Goal: Find specific page/section: Find specific page/section

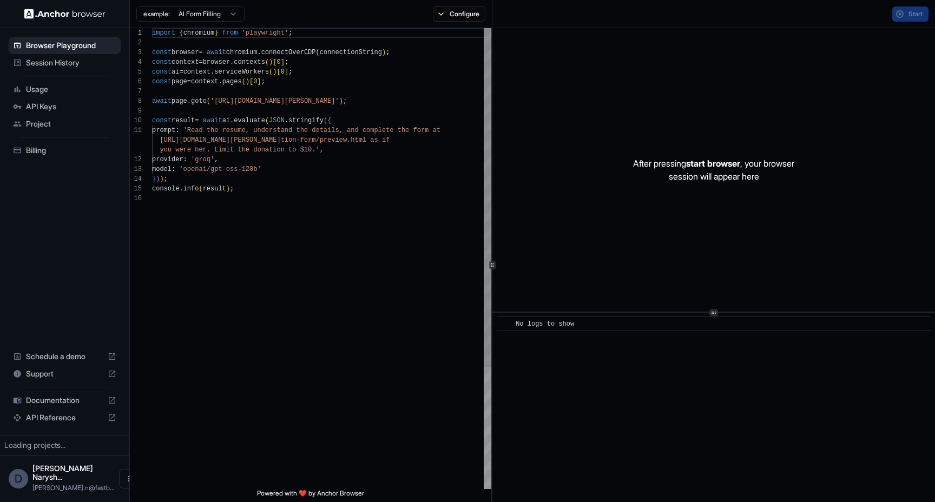
scroll to position [97, 0]
click at [124, 483] on icon "Open menu" at bounding box center [128, 479] width 9 height 9
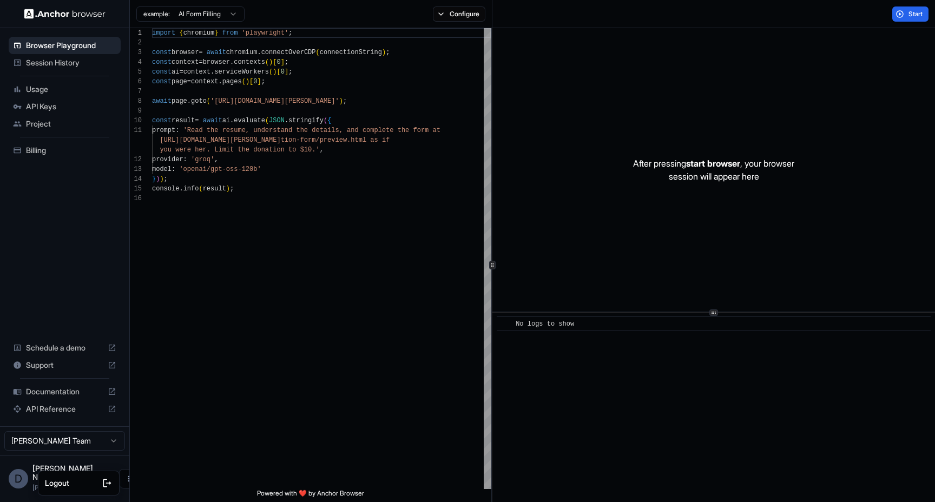
click at [107, 486] on icon at bounding box center [107, 483] width 11 height 11
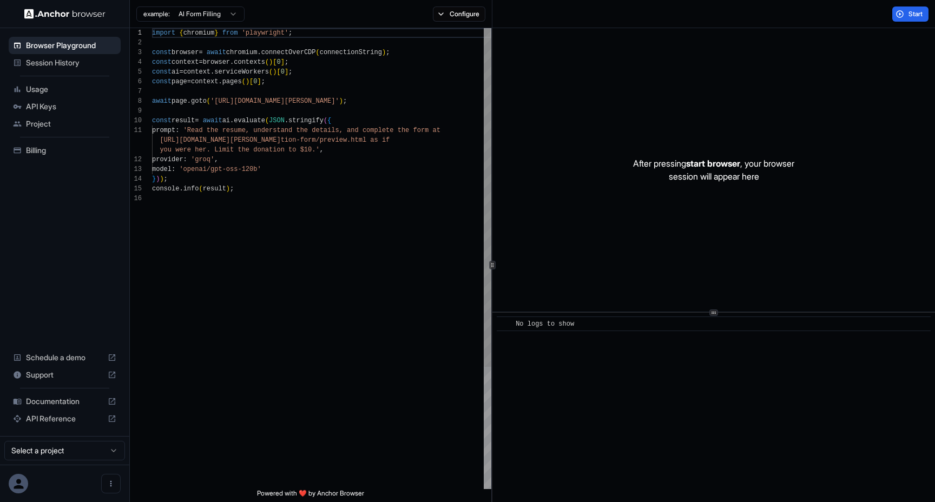
scroll to position [97, 0]
